Goal: Subscribe to service/newsletter

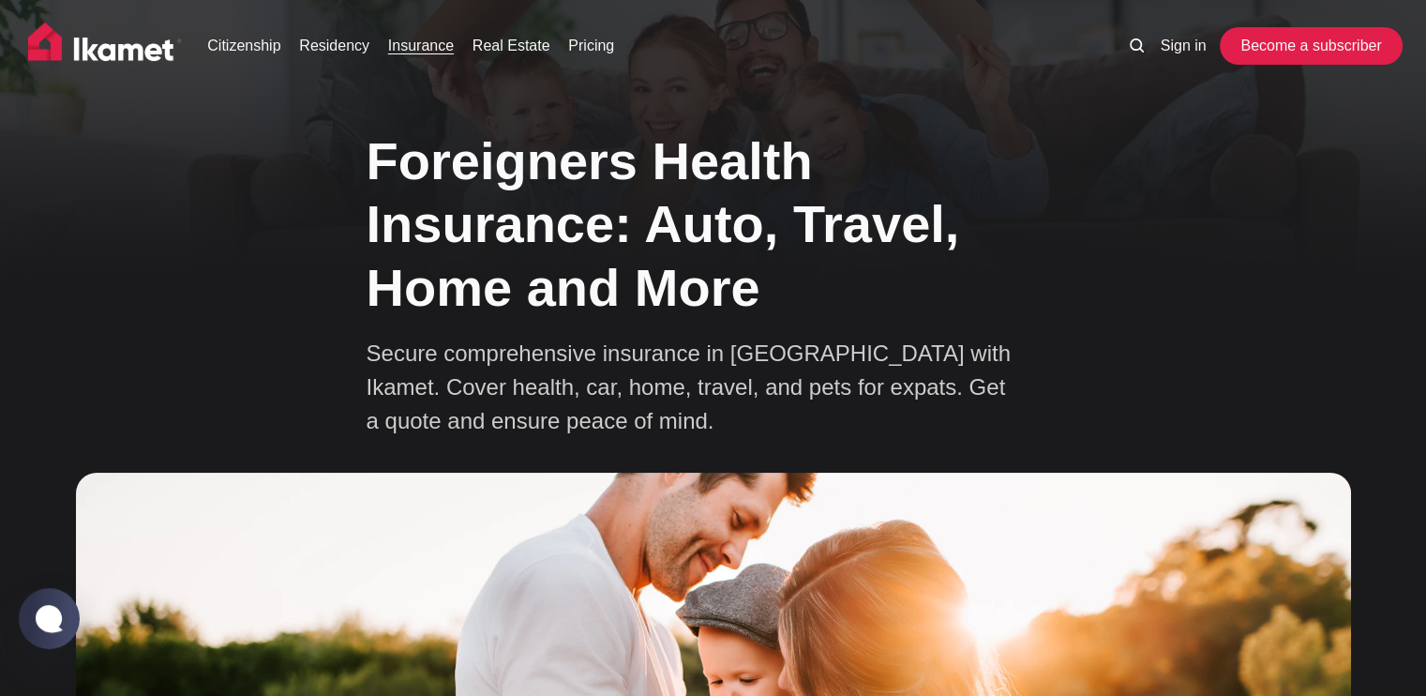
click at [1335, 39] on link "Become a subscriber" at bounding box center [1311, 46] width 173 height 38
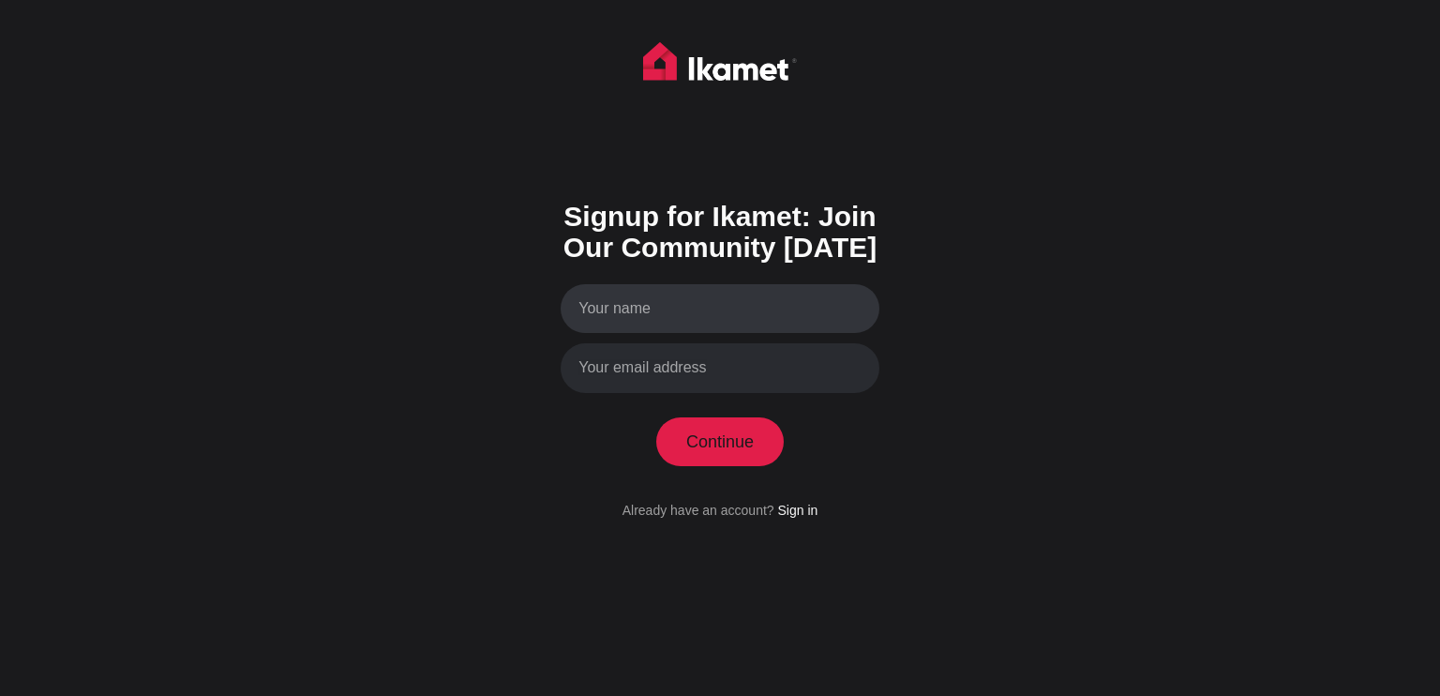
click at [663, 318] on input "Your name" at bounding box center [720, 309] width 319 height 50
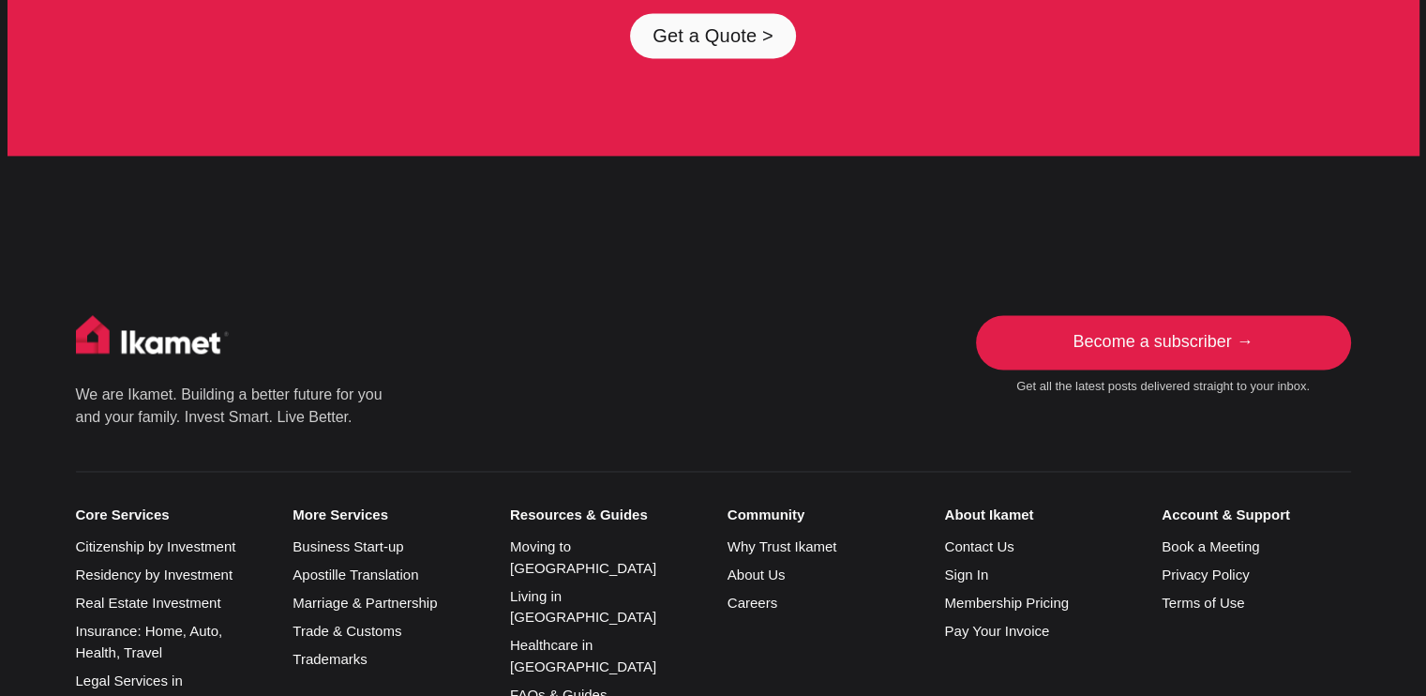
scroll to position [9809, 0]
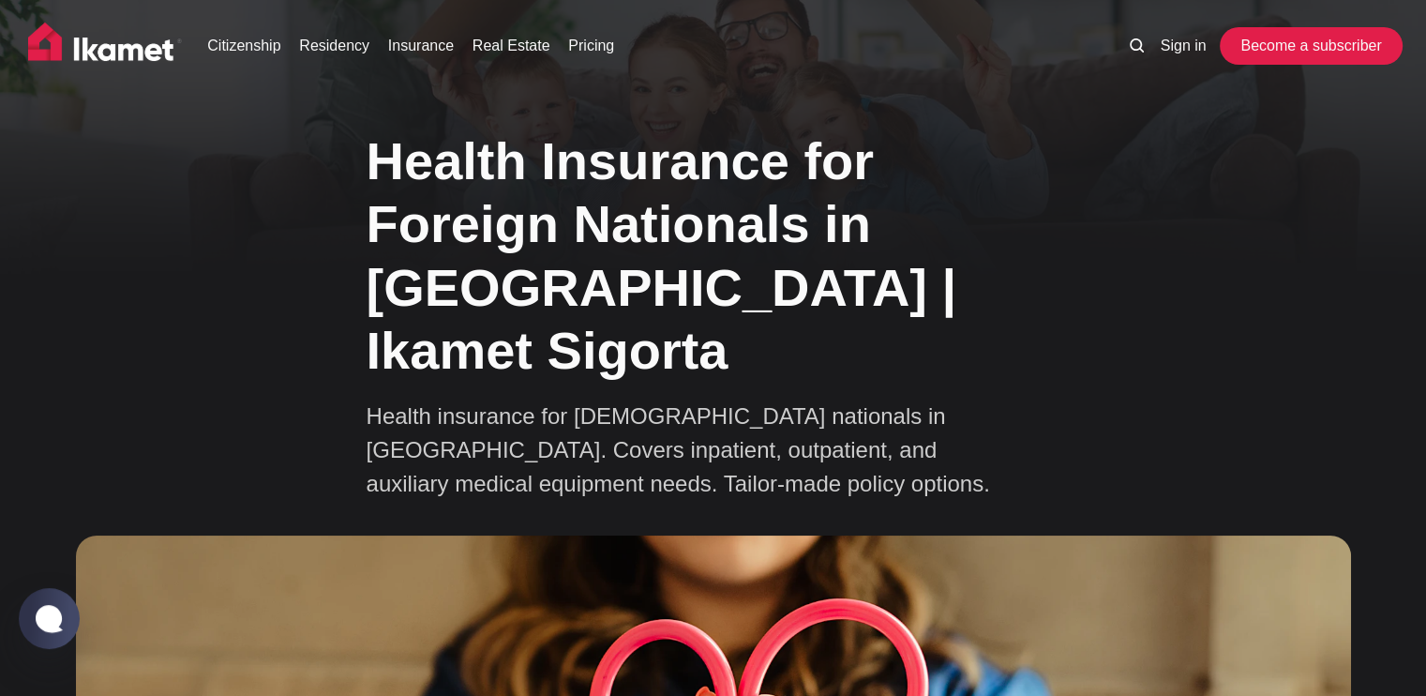
click at [1275, 37] on link "Become a subscriber" at bounding box center [1311, 46] width 173 height 38
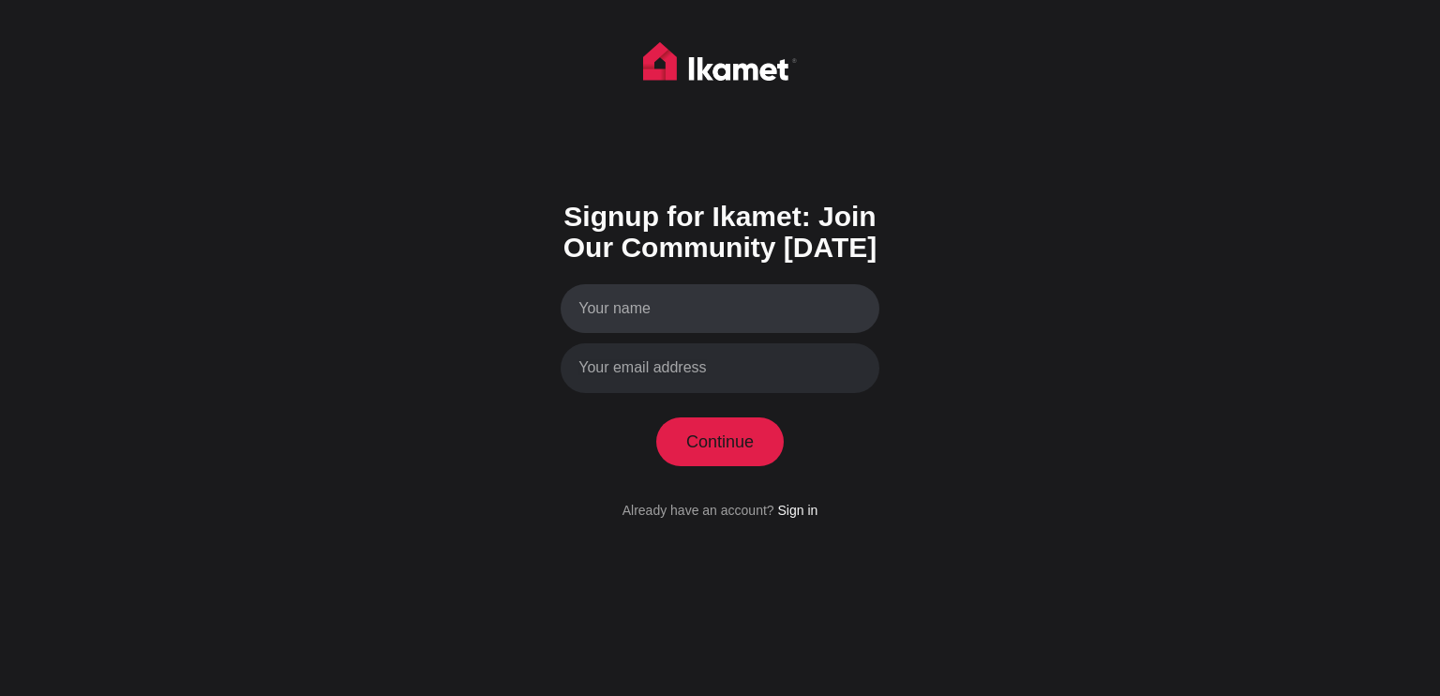
click at [686, 303] on input "Your name" at bounding box center [720, 309] width 319 height 50
click at [662, 308] on input "Your name" at bounding box center [720, 309] width 319 height 50
type input "Jakhongir"
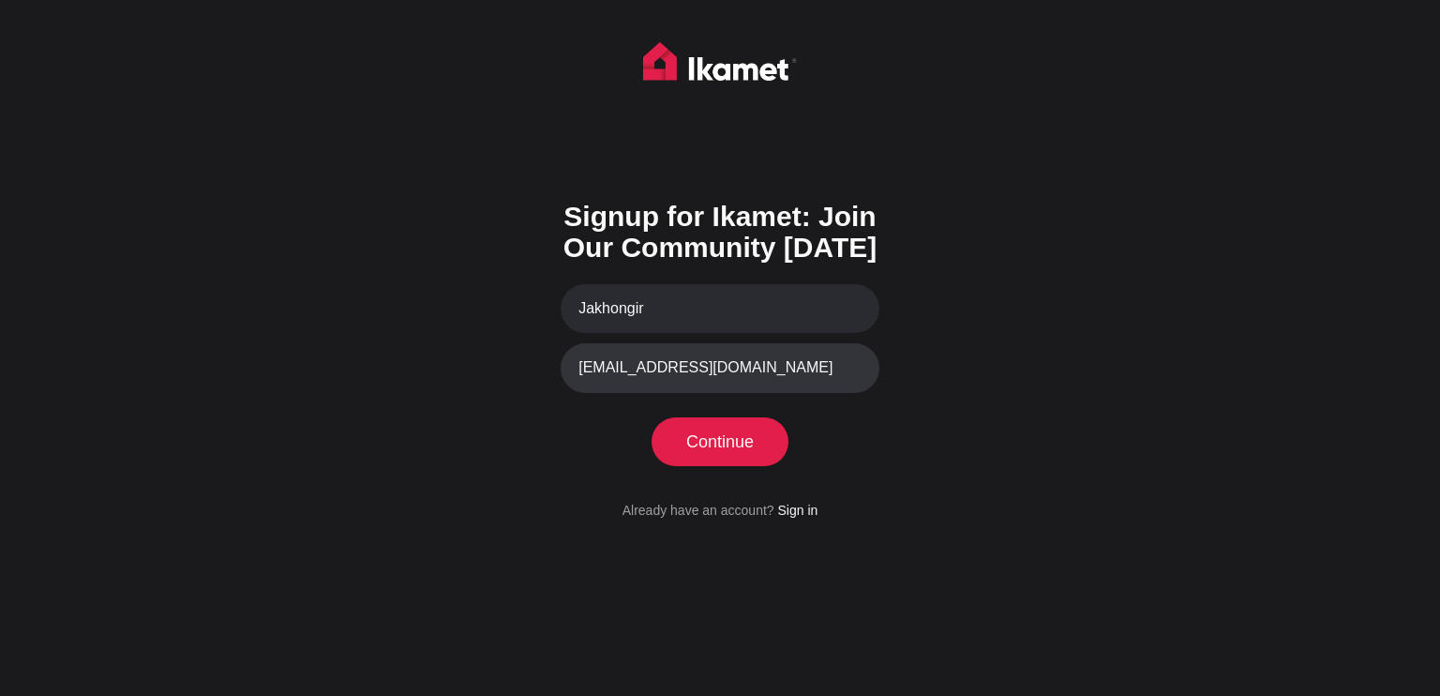
type input "jakhongirabdukhamidov@gmail.com"
click at [713, 431] on button "Continue" at bounding box center [720, 441] width 128 height 49
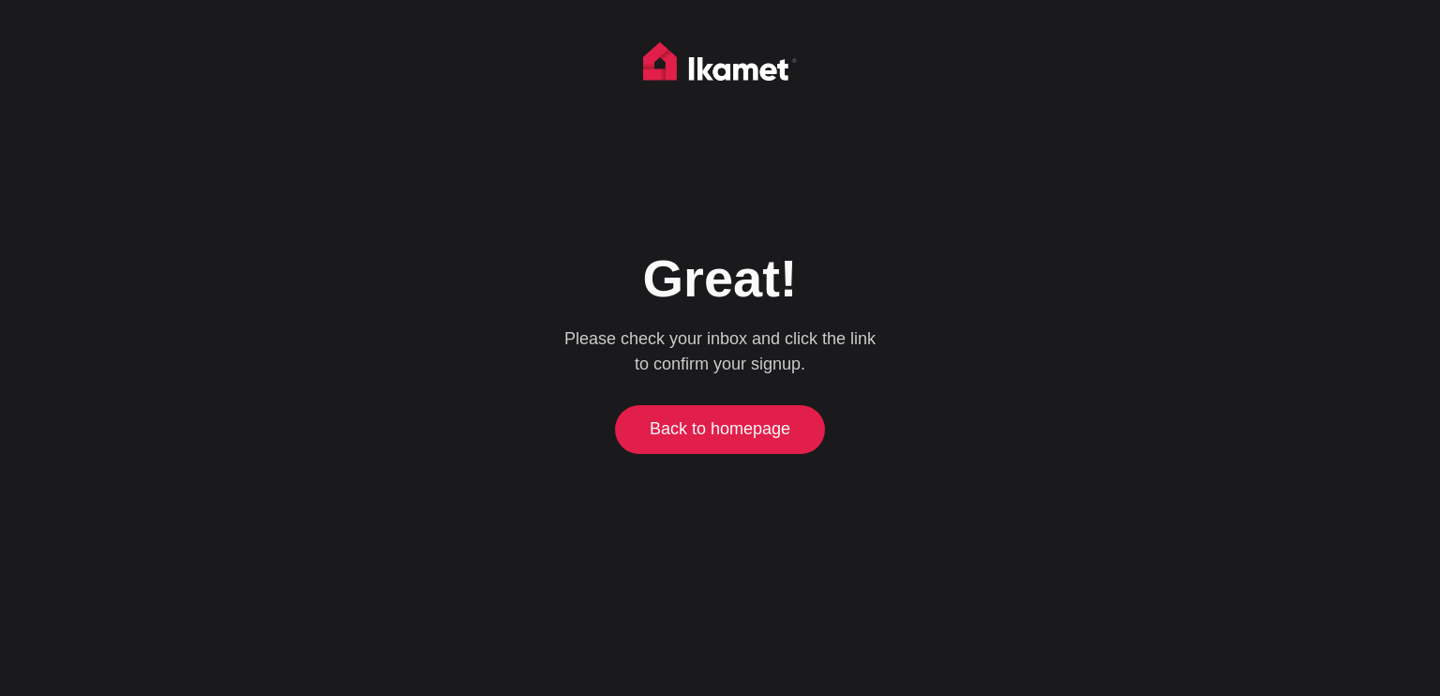
click at [733, 425] on link "Back to homepage" at bounding box center [721, 429] width 202 height 49
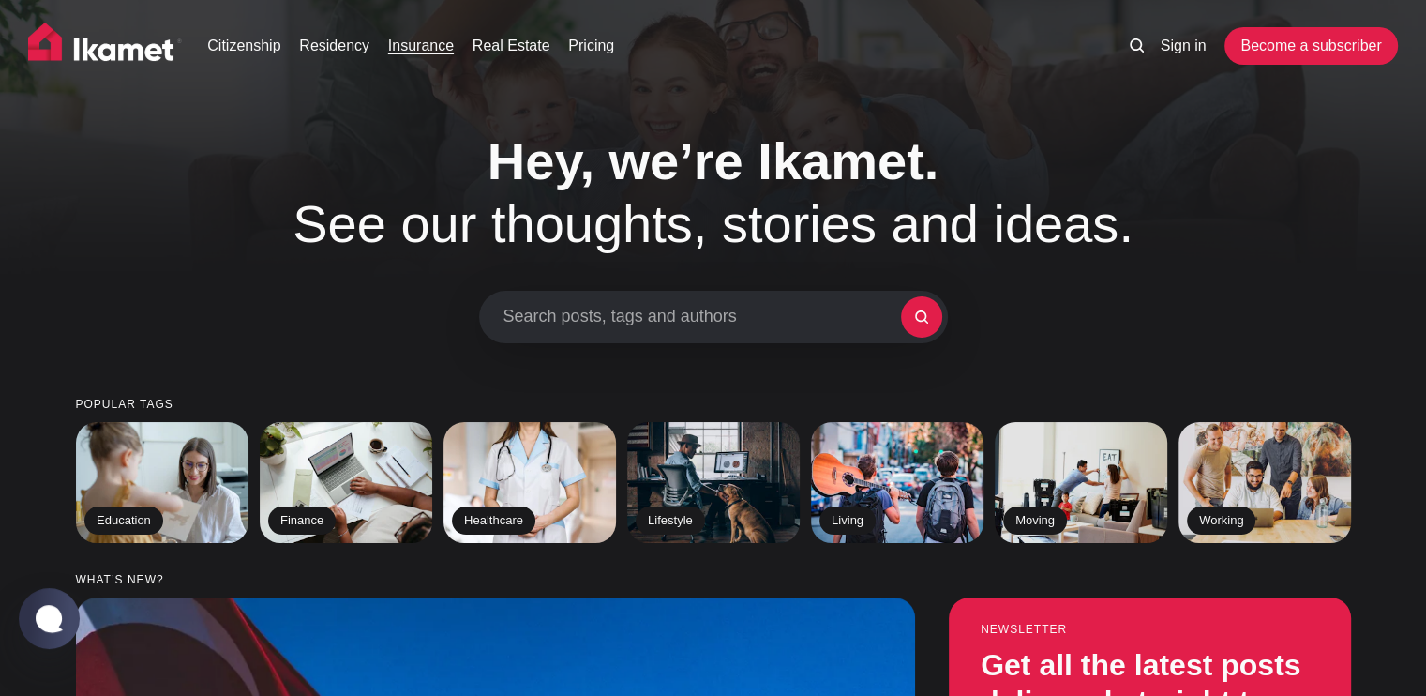
click at [431, 50] on link "Insurance" at bounding box center [421, 46] width 66 height 23
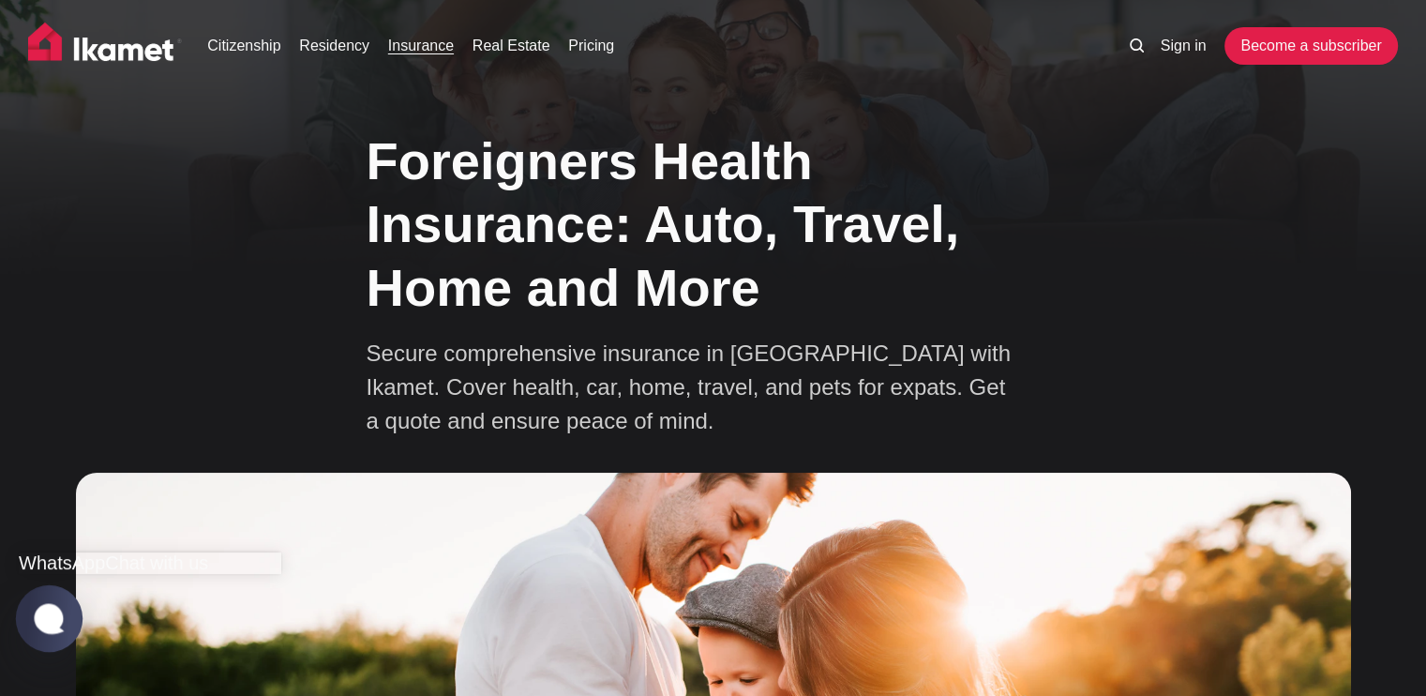
click at [49, 612] on jdiv at bounding box center [49, 618] width 37 height 32
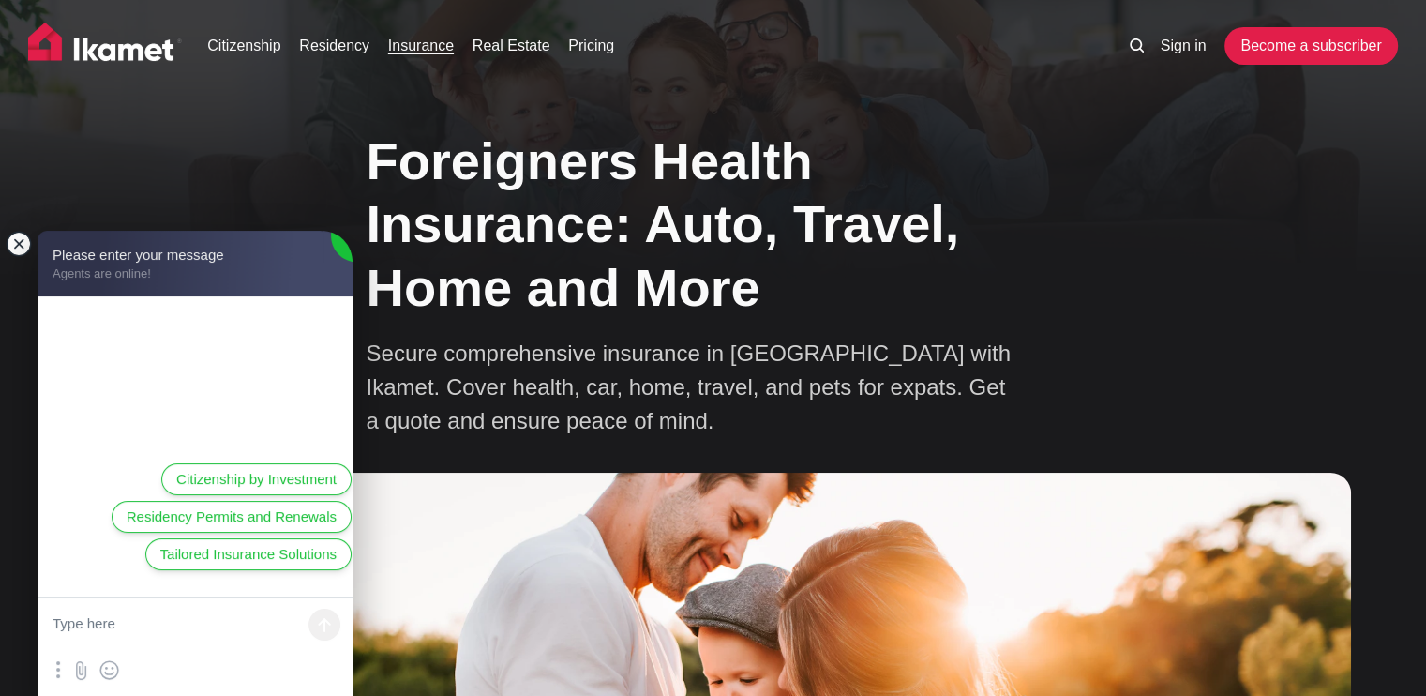
click at [25, 248] on jdiv at bounding box center [19, 244] width 26 height 26
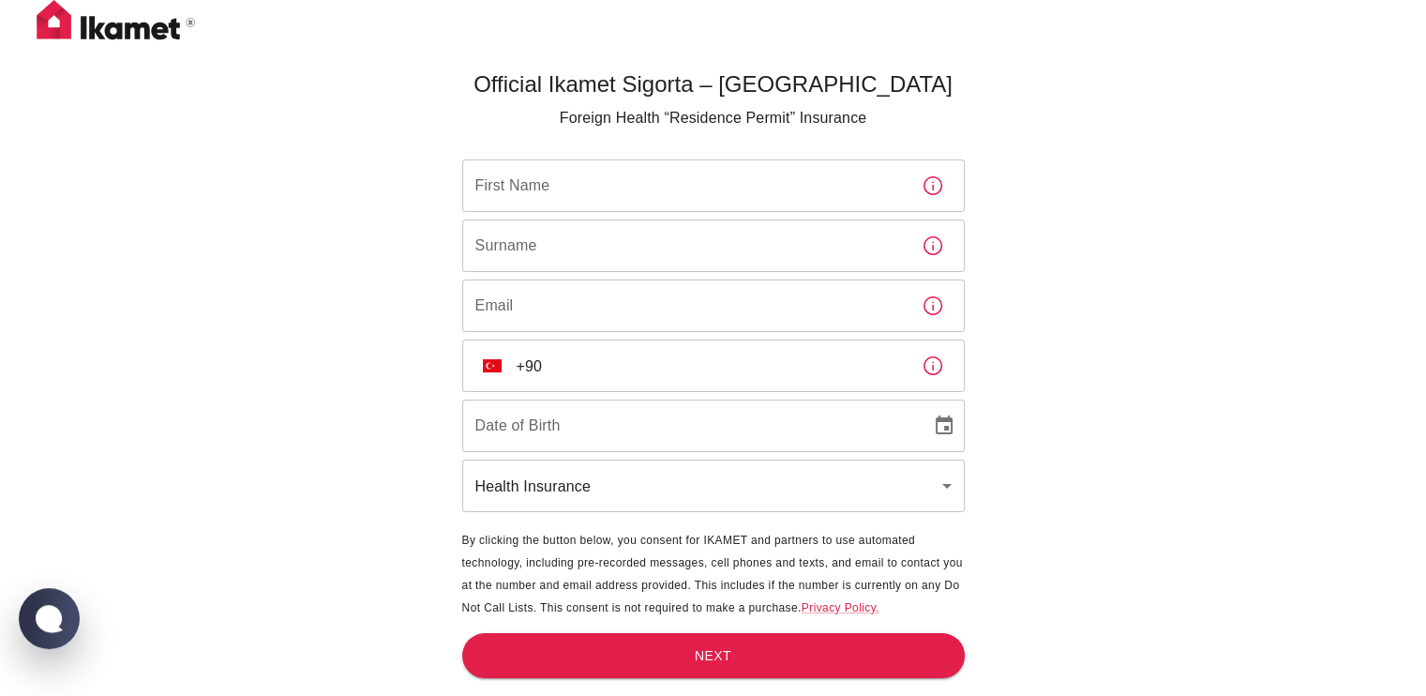
click at [700, 152] on main "Official Ikamet Sigorta – [DEMOGRAPHIC_DATA] Foreign Health “Residence Permit” …" at bounding box center [714, 410] width 518 height 696
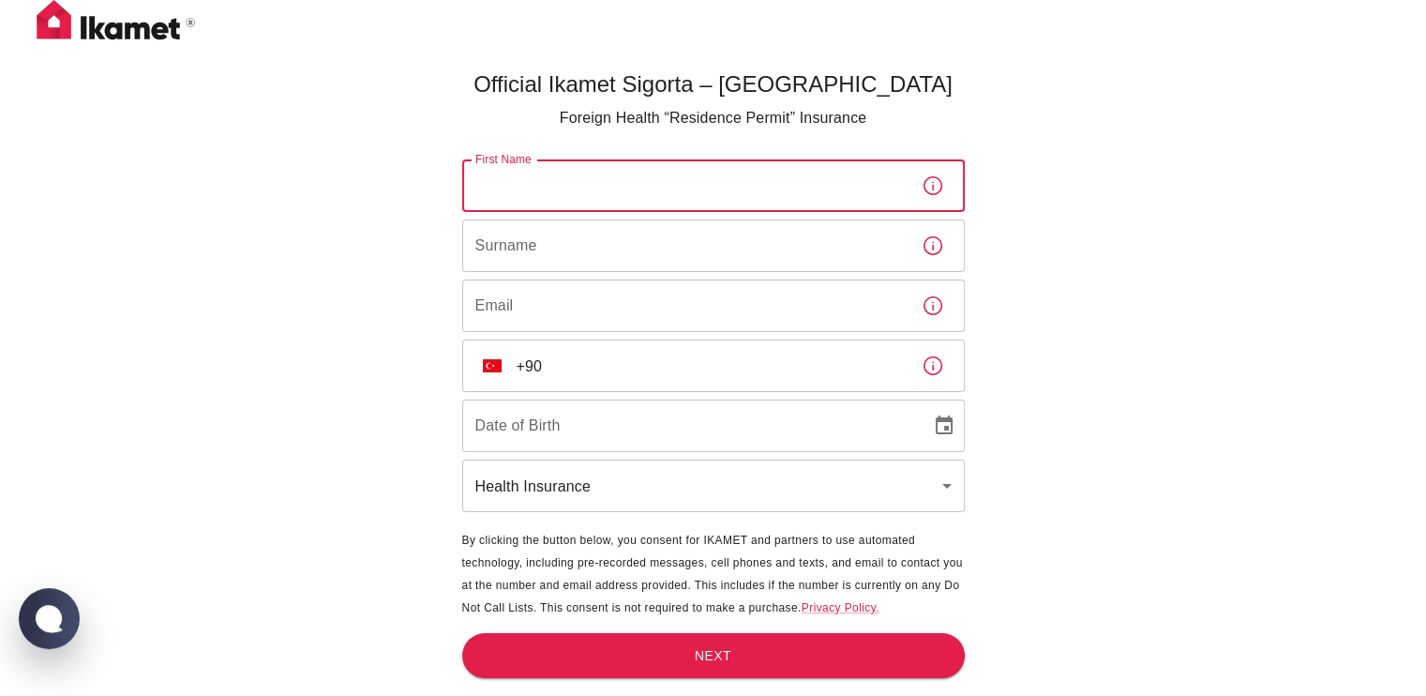
click at [686, 193] on input "First Name" at bounding box center [684, 185] width 444 height 53
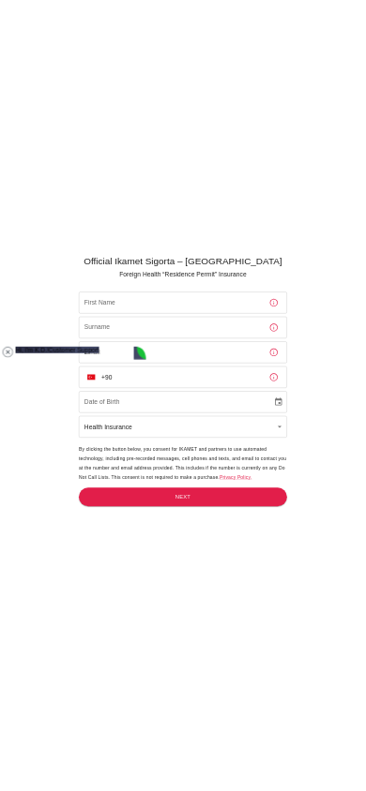
scroll to position [15, 0]
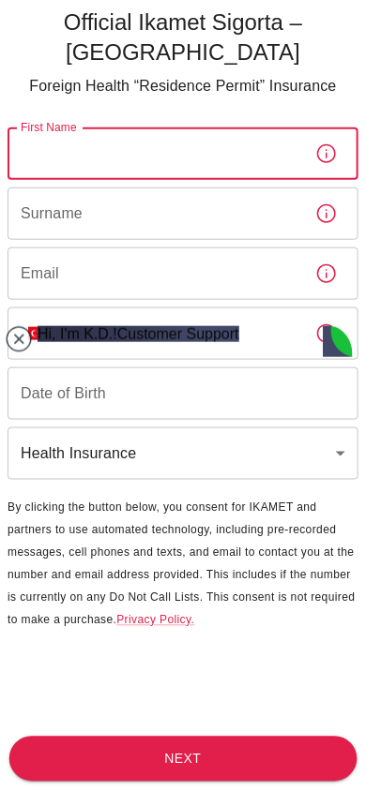
click at [23, 331] on jdiv at bounding box center [19, 339] width 26 height 26
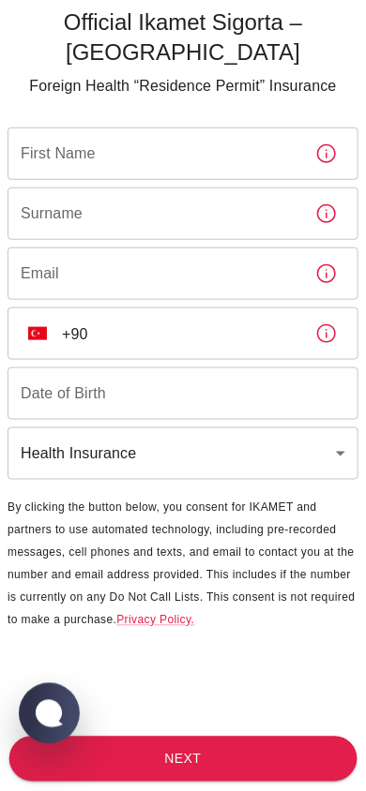
click at [227, 429] on body "Official Ikamet Sigorta – [DEMOGRAPHIC_DATA] Foreign Health “Residence Permit” …" at bounding box center [183, 395] width 366 height 791
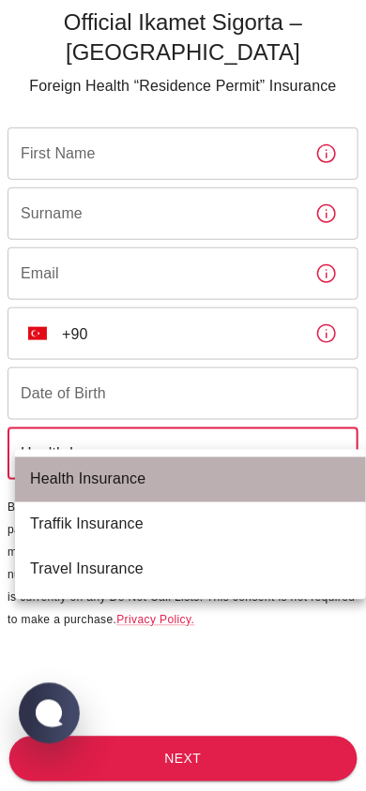
click at [198, 474] on li "Health Insurance" at bounding box center [190, 480] width 351 height 45
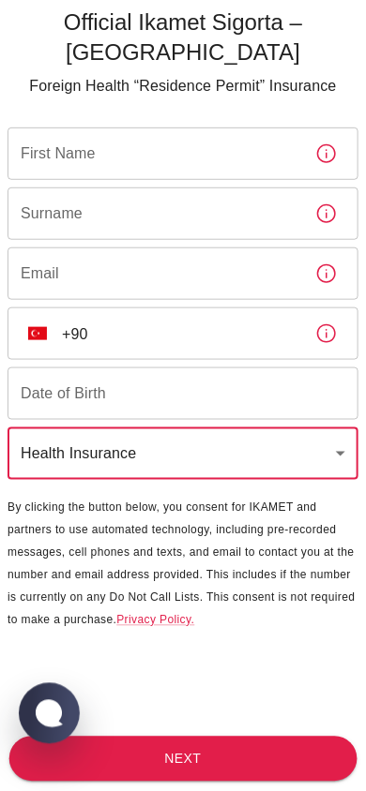
click at [244, 207] on input "Surname" at bounding box center [154, 214] width 293 height 53
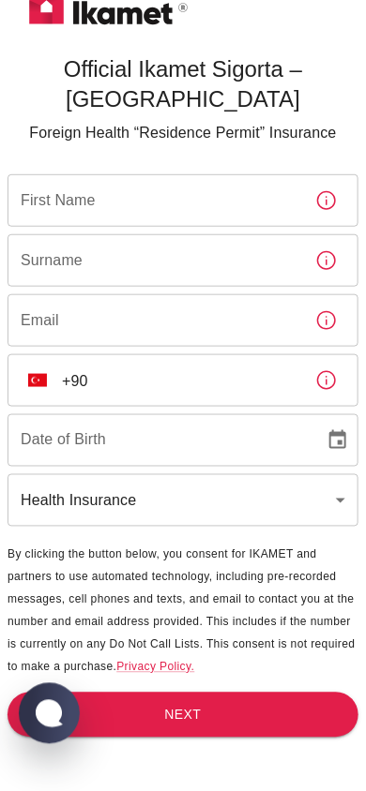
scroll to position [0, 0]
